Goal: Information Seeking & Learning: Learn about a topic

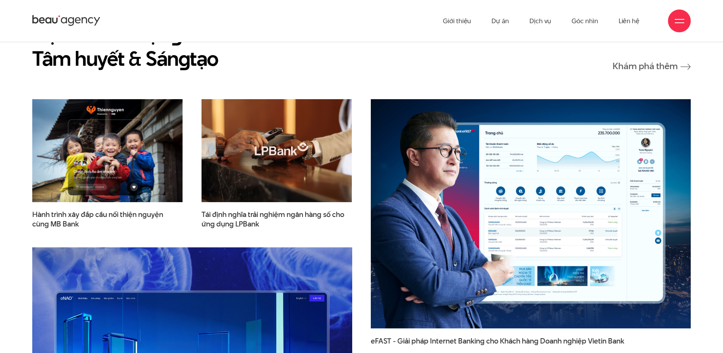
scroll to position [812, 0]
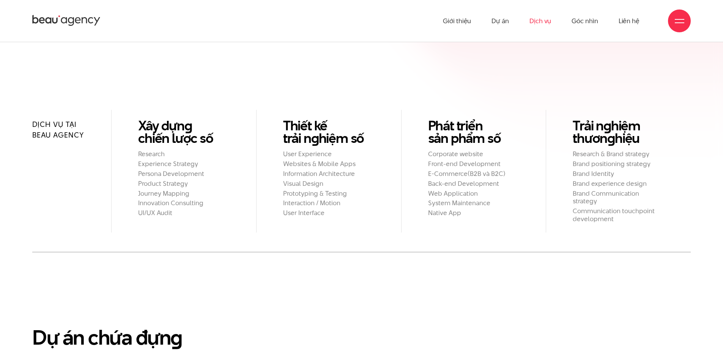
click at [540, 23] on link "Dịch vụ" at bounding box center [540, 21] width 22 height 42
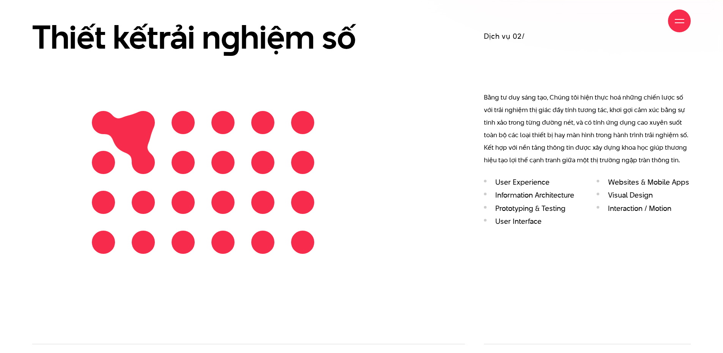
scroll to position [1025, 0]
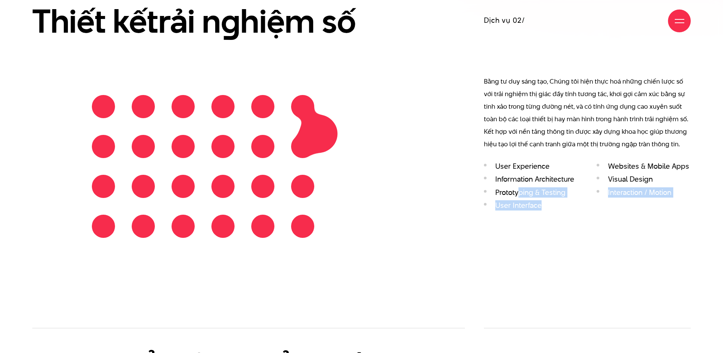
drag, startPoint x: 531, startPoint y: 197, endPoint x: 571, endPoint y: 214, distance: 44.0
click at [571, 214] on div "Dịch vụ 02/ Bằng tư duy sáng tạo, Chúng tôi hiện thực hoá những chiến lược số v…" at bounding box center [587, 115] width 226 height 262
click at [534, 222] on div "Dịch vụ 02/ Bằng tư duy sáng tạo, Chúng tôi hiện thực hoá những chiến lược số v…" at bounding box center [587, 115] width 226 height 262
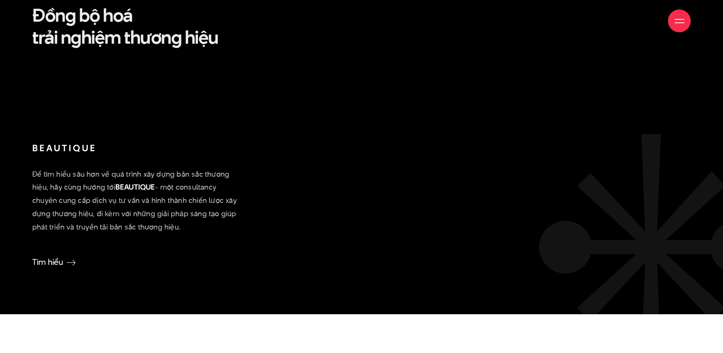
scroll to position [1859, 0]
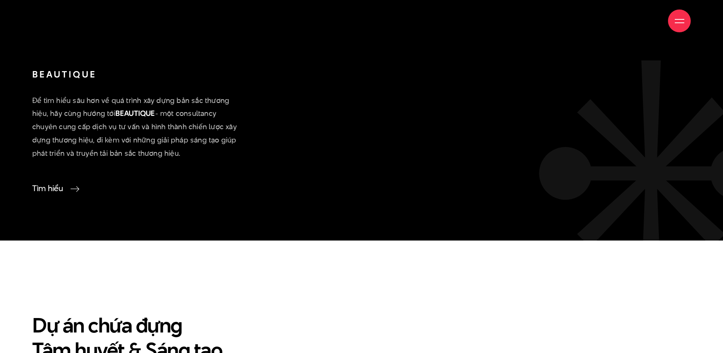
click at [69, 186] on link "Tìm hiểu" at bounding box center [53, 188] width 43 height 10
